Goal: Information Seeking & Learning: Find specific fact

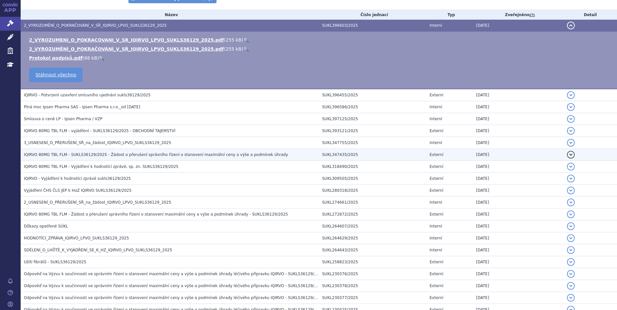
scroll to position [194, 0]
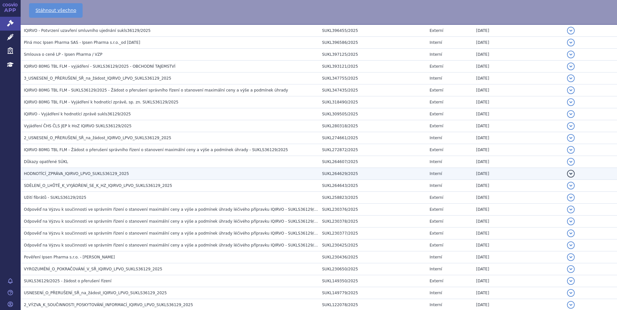
click at [116, 174] on span "HODNOTÍCÍ_ZPRÁVA_IQIRVO_LPVO_SUKLS36129_2025" at bounding box center [76, 174] width 105 height 5
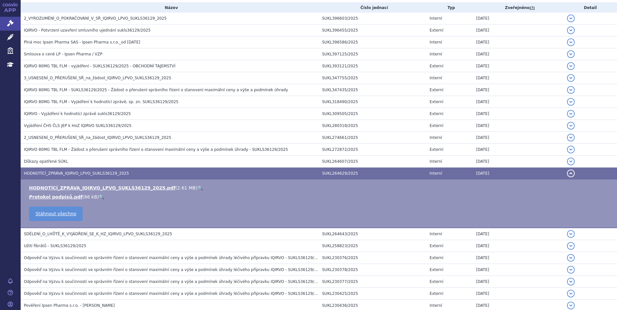
click at [197, 188] on link "🔍" at bounding box center [199, 188] width 5 height 5
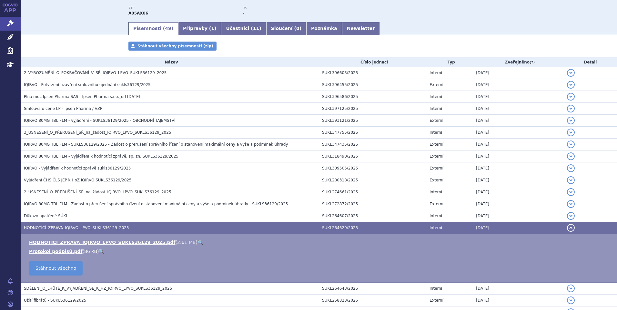
scroll to position [0, 0]
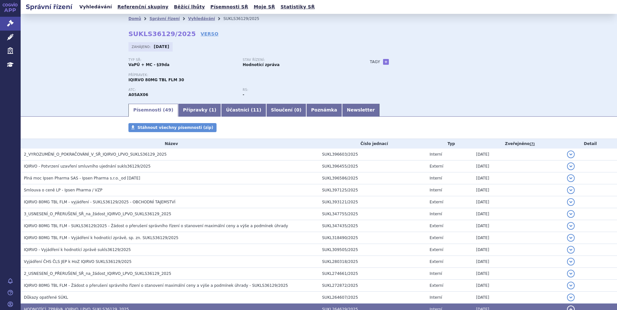
click at [94, 8] on link "Vyhledávání" at bounding box center [95, 7] width 36 height 9
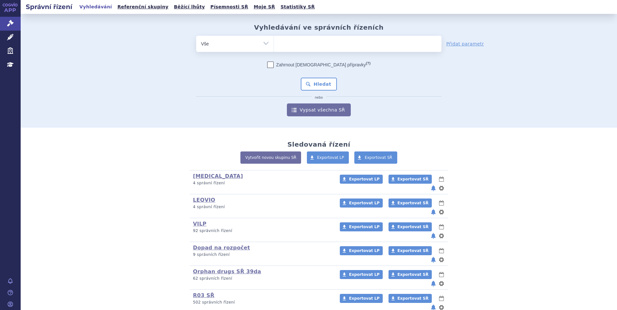
click at [290, 46] on ul at bounding box center [357, 43] width 167 height 14
click at [274, 46] on select at bounding box center [274, 43] width 0 height 16
paste input "SUKLS366545/2025"
type input "SUKLS366545/2025"
select select "SUKLS366545/2025"
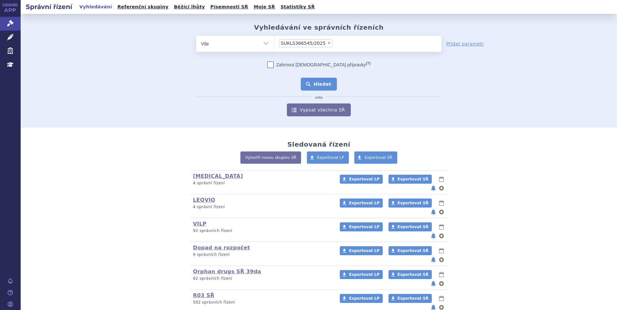
click at [315, 86] on button "Hledat" at bounding box center [319, 84] width 36 height 13
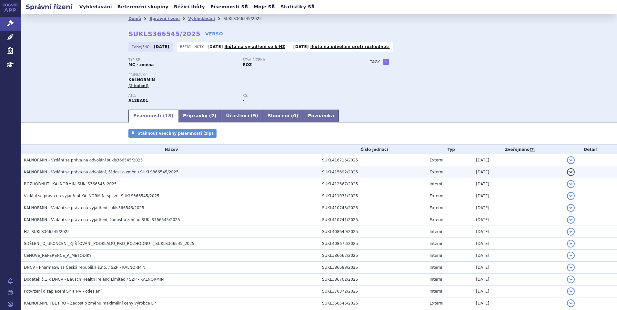
click at [78, 171] on span "KALNORMIN - Vzdání se práva na odvolání, žádost o změnu SUKLS366545/2025" at bounding box center [101, 172] width 155 height 5
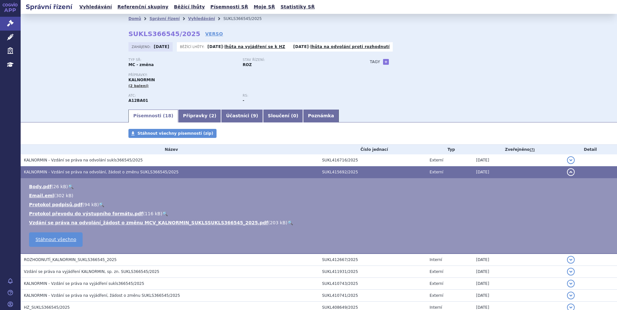
click at [79, 172] on span "KALNORMIN - Vzdání se práva na odvolání, žádost o změnu SUKLS366545/2025" at bounding box center [101, 172] width 155 height 5
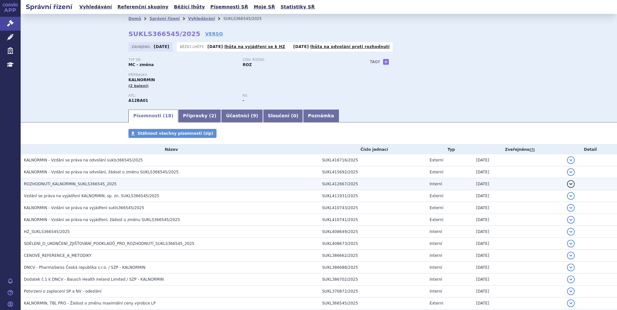
click at [79, 185] on span "ROZHODNUTÍ_KALNORMIN_SUKLS366545_2025" at bounding box center [70, 184] width 93 height 5
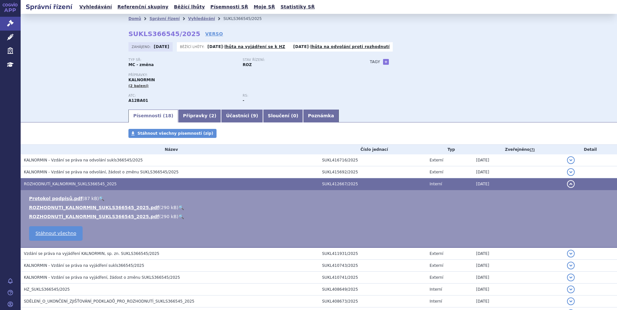
click at [178, 207] on link "🔍" at bounding box center [180, 207] width 5 height 5
click at [88, 9] on link "Vyhledávání" at bounding box center [95, 7] width 36 height 9
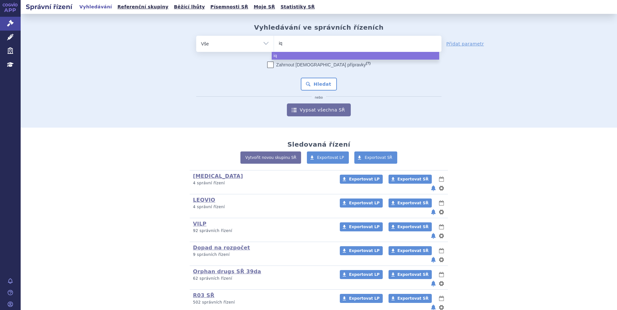
select select
type input "iqir"
type input "iqirvo"
select select "iqirvo"
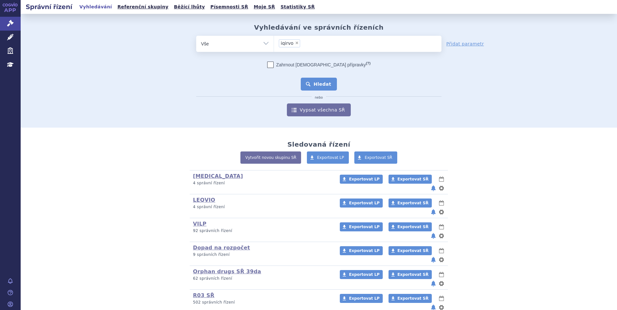
click at [314, 85] on button "Hledat" at bounding box center [319, 84] width 36 height 13
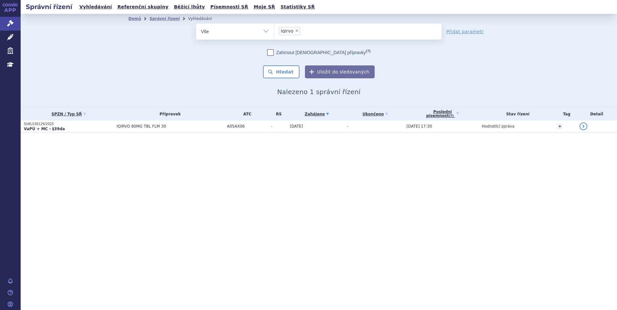
click at [69, 127] on p "VaPÚ + MC - §39da" at bounding box center [68, 128] width 89 height 5
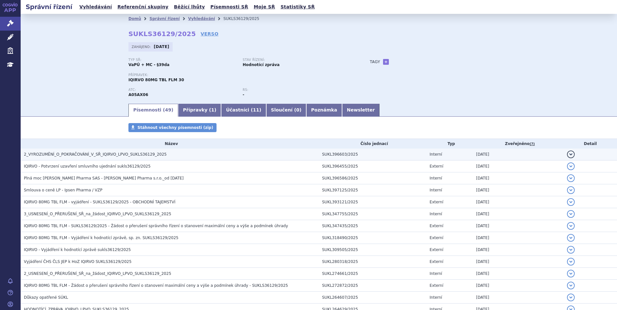
click at [89, 156] on span "2_VYROZUMĚNÍ_O_POKRAČOVÁNÍ_V_SŘ_IQIRVO_LPVO_SUKLS36129_2025" at bounding box center [95, 154] width 143 height 5
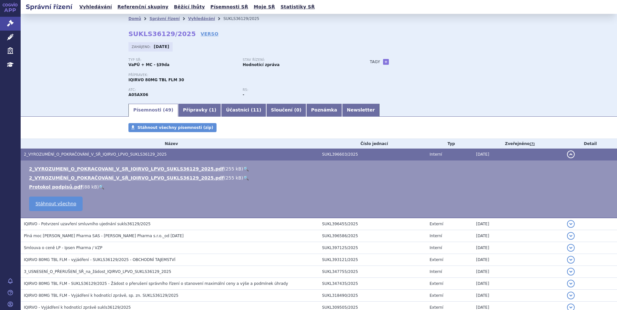
click at [243, 167] on link "🔍" at bounding box center [245, 168] width 5 height 5
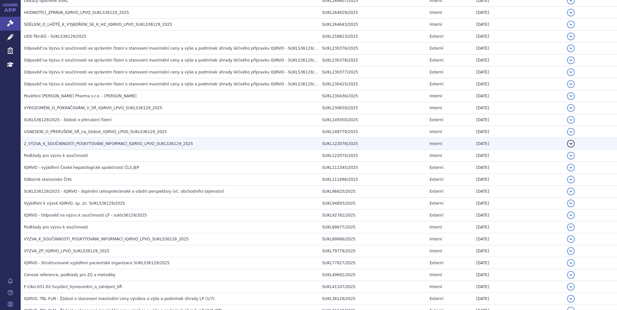
scroll to position [520, 0]
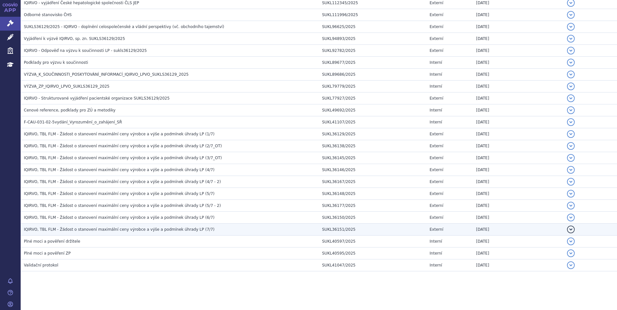
click at [105, 229] on span "IQIRVO, TBL FLM - Žádost o stanovení maximální ceny výrobce a výše a podmínek ú…" at bounding box center [119, 229] width 191 height 5
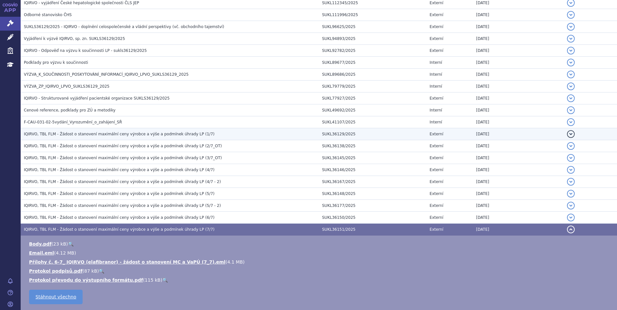
click at [141, 132] on span "IQIRVO, TBL FLM - Žádost o stanovení maximální ceny výrobce a výše a podmínek ú…" at bounding box center [119, 134] width 191 height 5
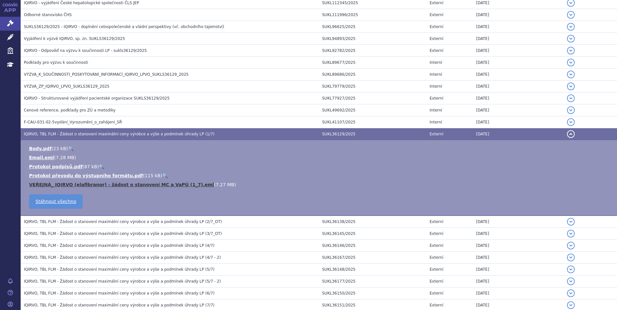
click at [122, 186] on link "VEŘEJNÁ_ IQIRVO (elafibranor) - žádost o stanovení MC a VaPÚ (1_7).eml" at bounding box center [121, 184] width 185 height 5
click at [68, 220] on span "IQIRVO, TBL FLM - Žádost o stanovení maximální ceny výrobce a výše a podmínek ú…" at bounding box center [123, 222] width 198 height 5
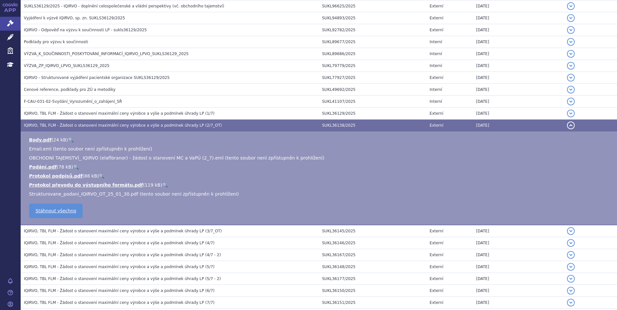
scroll to position [494, 0]
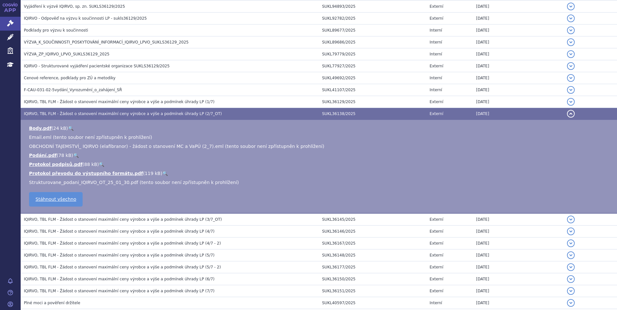
click at [97, 222] on span "IQIRVO, TBL FLM - Žádost o stanovení maximální ceny výrobce a výše a podmínek ú…" at bounding box center [123, 219] width 198 height 5
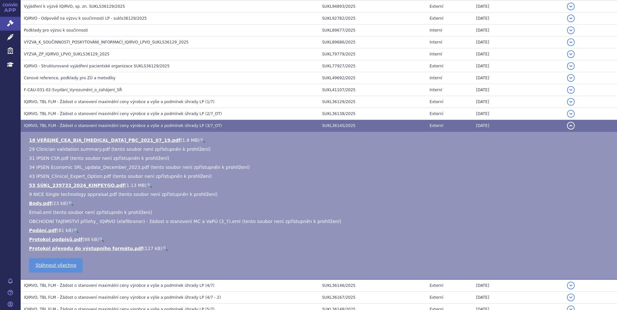
scroll to position [527, 0]
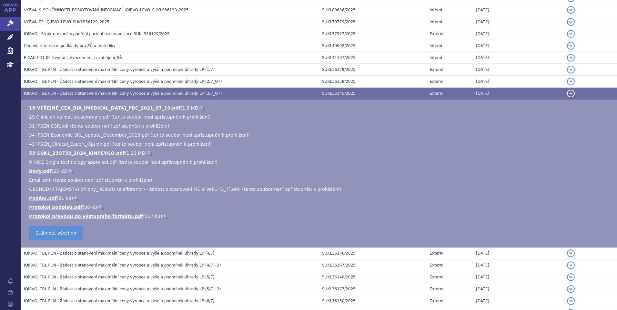
click at [73, 198] on link "🔍" at bounding box center [75, 198] width 5 height 5
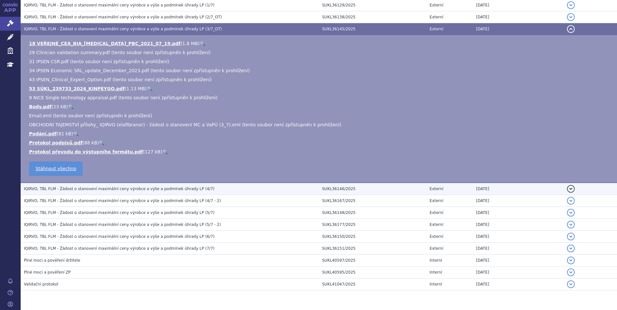
click at [162, 193] on td "IQIRVO, TBL FLM - Žádost o stanovení maximální ceny výrobce a výše a podmínek ú…" at bounding box center [170, 189] width 298 height 12
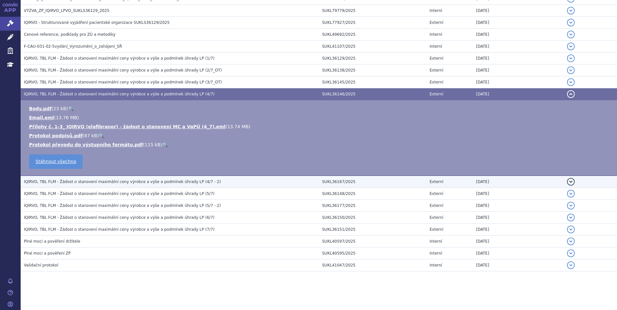
click at [159, 184] on span "IQIRVO, TBL FLM - Žádost o stanovení maximální ceny výrobce a výše a podmínek ú…" at bounding box center [122, 182] width 197 height 5
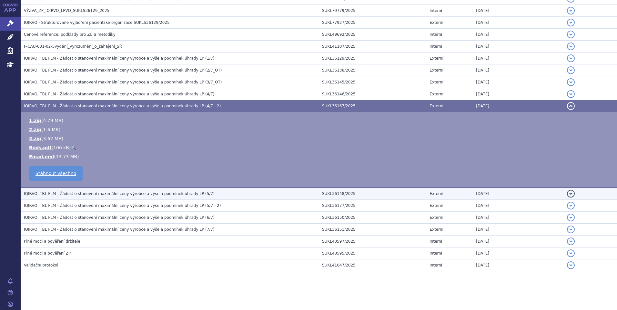
click at [158, 194] on span "IQIRVO, TBL FLM - Žádost o stanovení maximální ceny výrobce a výše a podmínek ú…" at bounding box center [119, 194] width 191 height 5
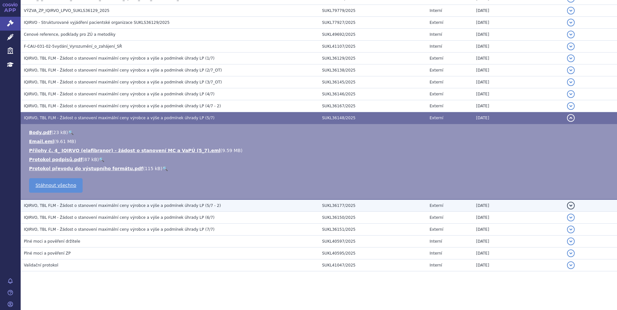
click at [155, 207] on span "IQIRVO, TBL FLM - Žádost o stanovení maximální ceny výrobce a výše a podmínek ú…" at bounding box center [122, 206] width 197 height 5
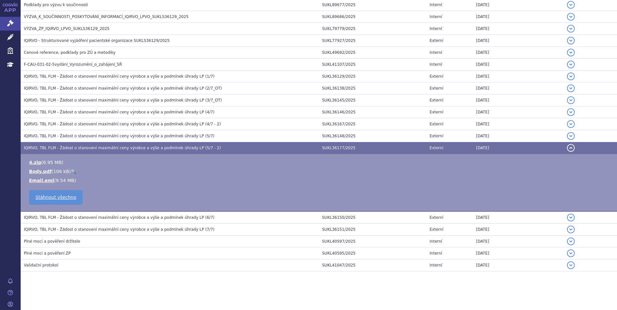
scroll to position [520, 0]
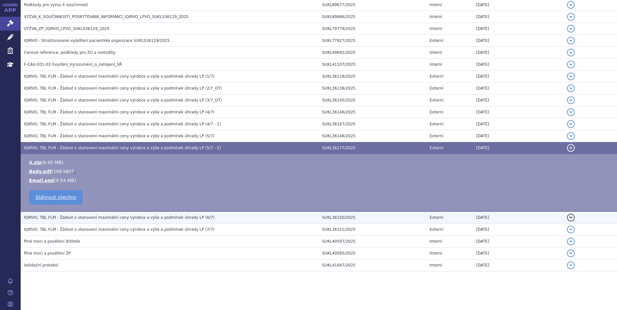
click at [152, 217] on span "IQIRVO, TBL FLM - Žádost o stanovení maximální ceny výrobce a výše a podmínek ú…" at bounding box center [119, 218] width 191 height 5
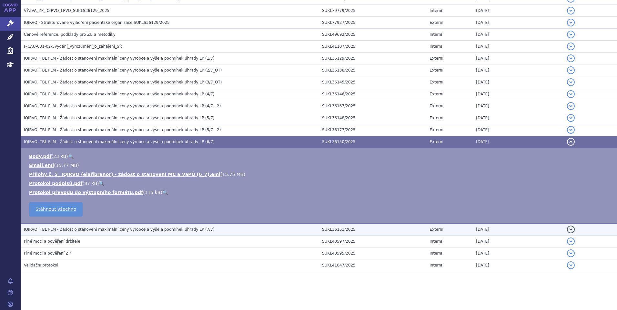
click at [146, 229] on span "IQIRVO, TBL FLM - Žádost o stanovení maximální ceny výrobce a výše a podmínek ú…" at bounding box center [119, 229] width 191 height 5
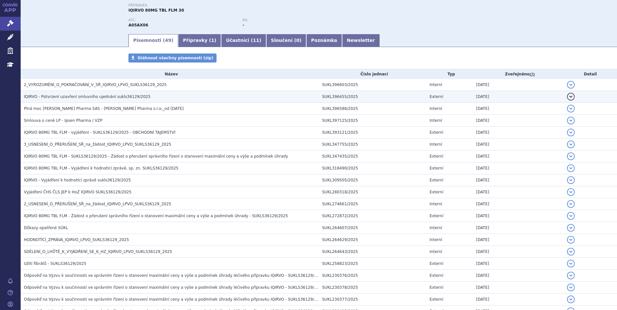
scroll to position [0, 0]
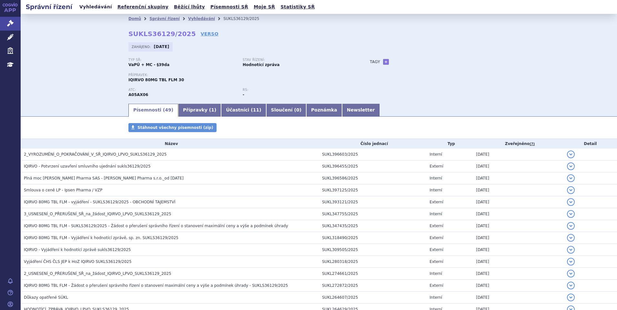
click at [97, 5] on link "Vyhledávání" at bounding box center [95, 7] width 36 height 9
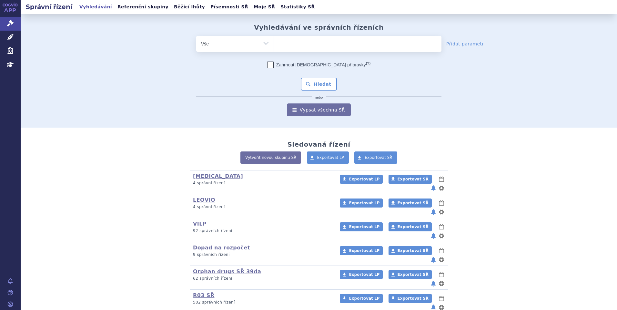
type input "SUKLS335202/2024"
select select "SUKLS335202/2024"
click at [314, 80] on button "Hledat" at bounding box center [319, 84] width 36 height 13
